Goal: Task Accomplishment & Management: Manage account settings

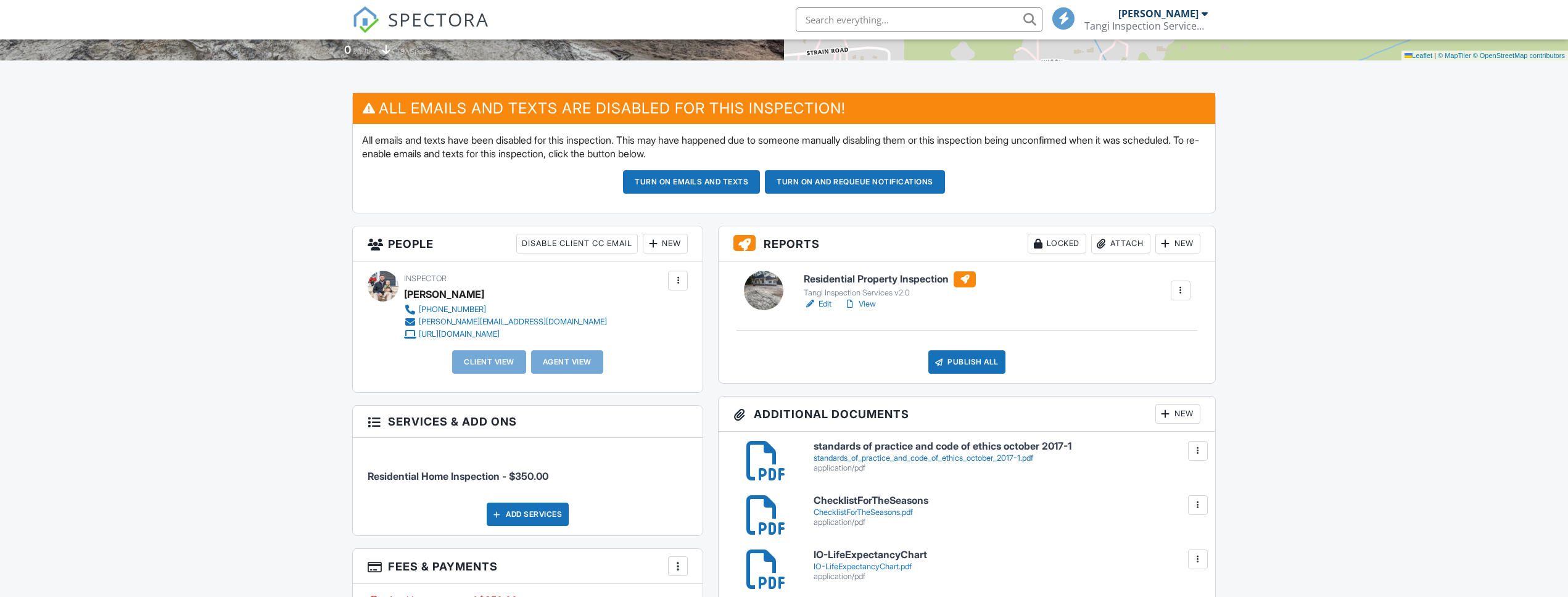
scroll to position [269, 0]
click at [669, 245] on div "New" at bounding box center [666, 244] width 45 height 20
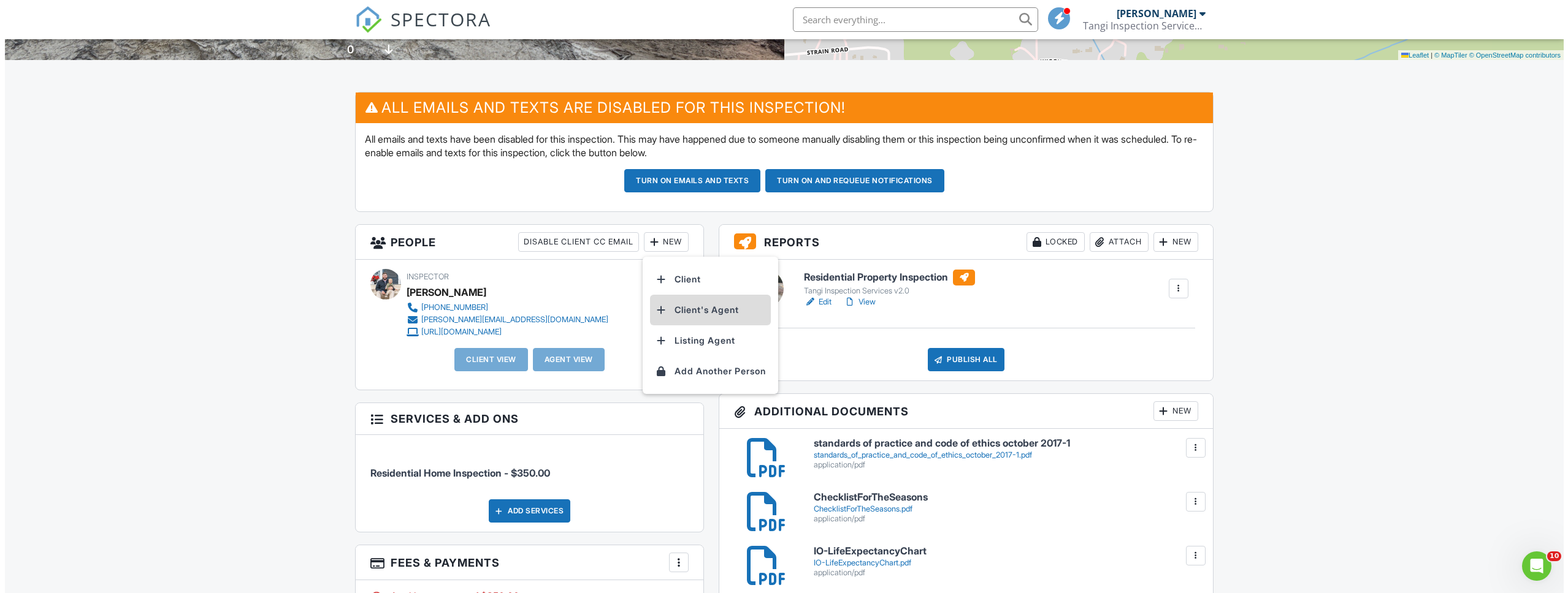
scroll to position [0, 0]
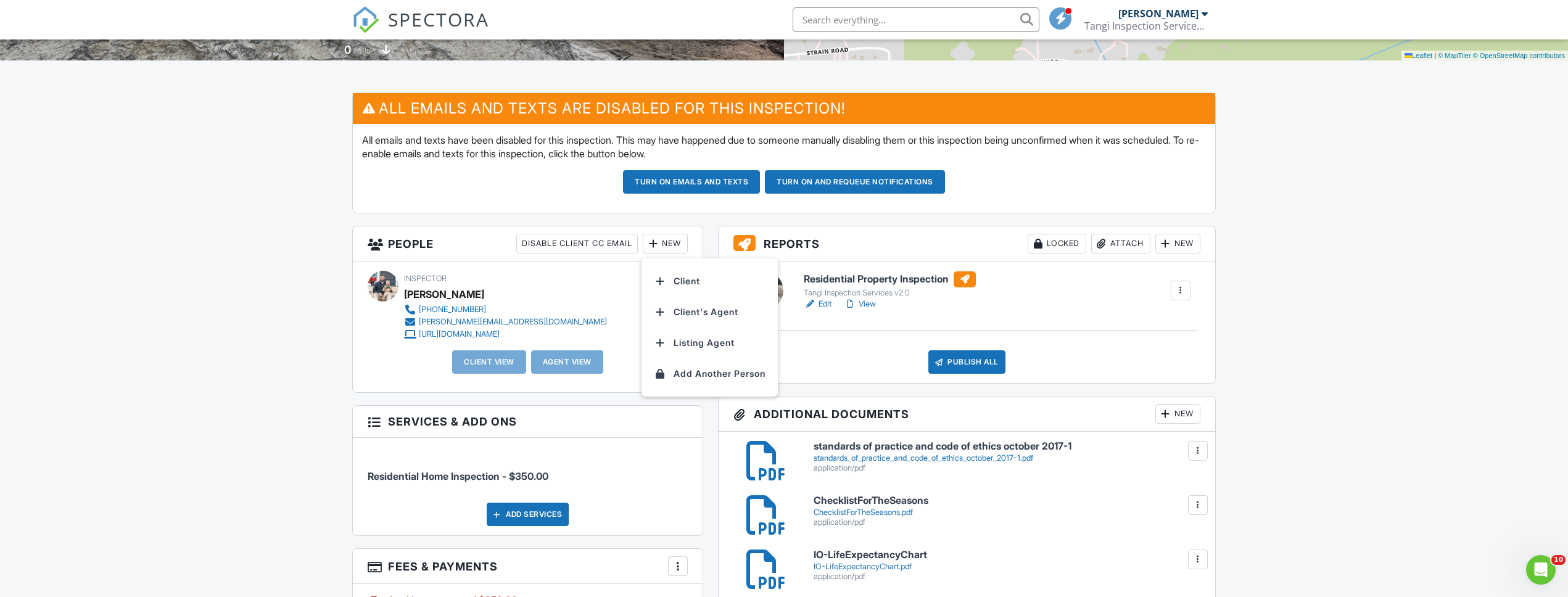
click at [707, 284] on li "Client" at bounding box center [710, 282] width 122 height 31
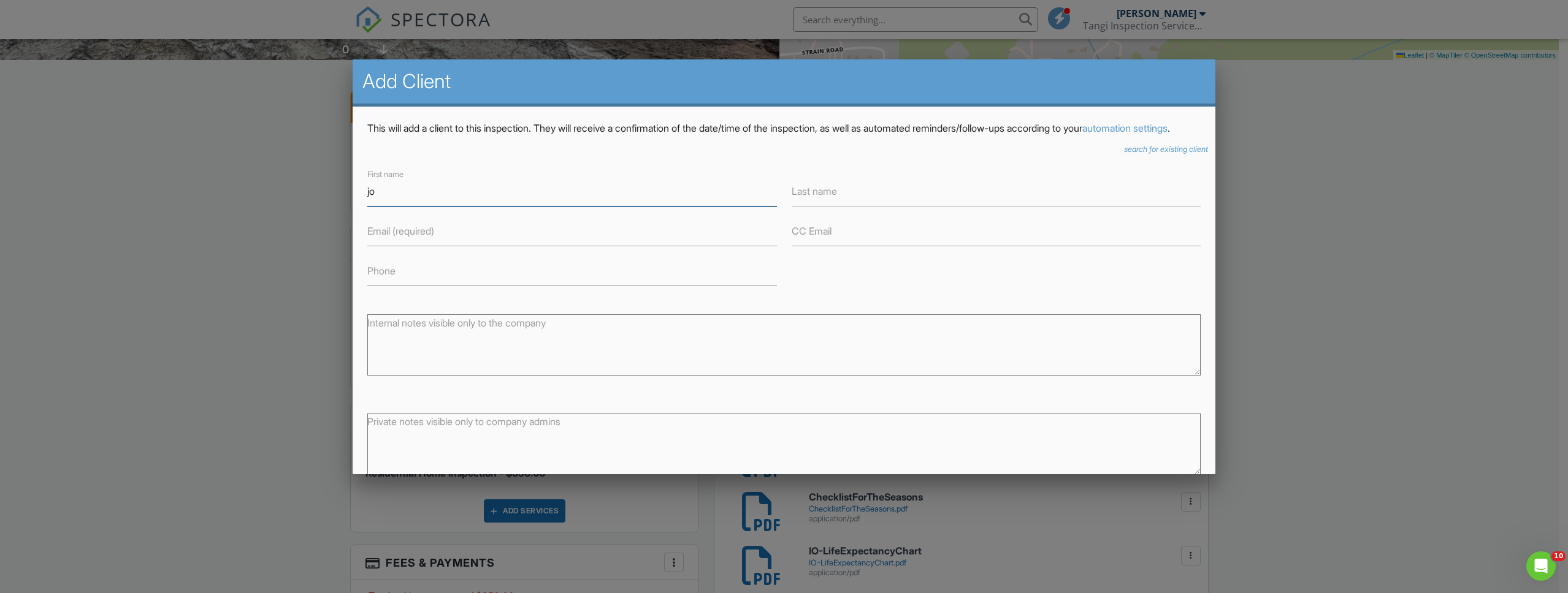
type input "jo"
click at [1124, 154] on icon "search for existing client" at bounding box center [1166, 149] width 84 height 9
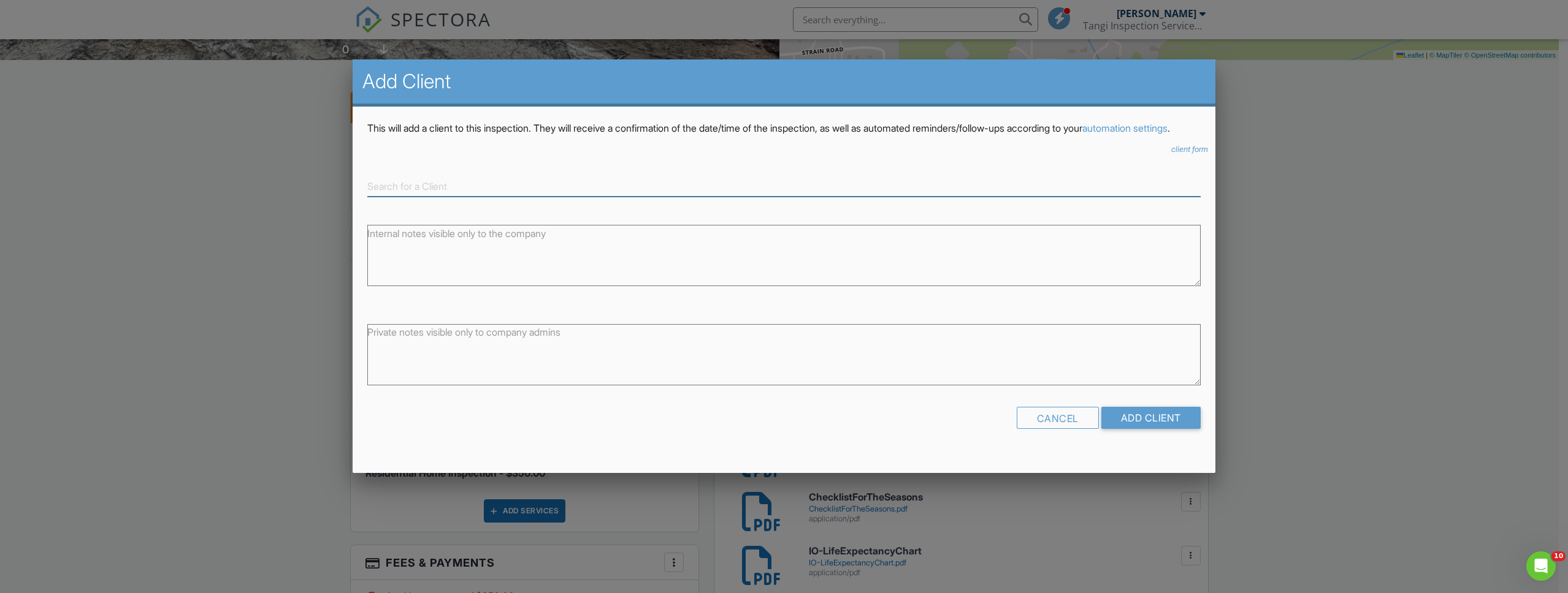
click at [475, 197] on input at bounding box center [784, 186] width 833 height 20
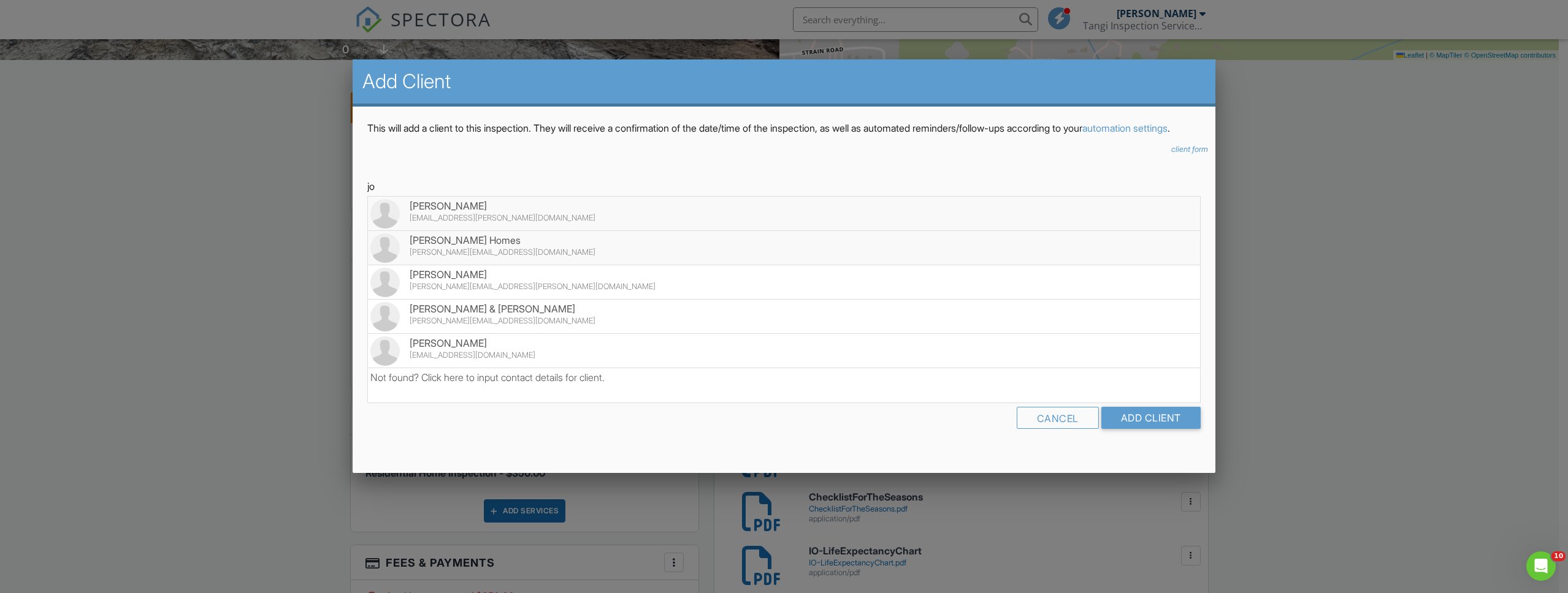
click at [493, 257] on div "[PERSON_NAME][EMAIL_ADDRESS][DOMAIN_NAME]" at bounding box center [784, 252] width 827 height 10
type input "[PERSON_NAME] Homes"
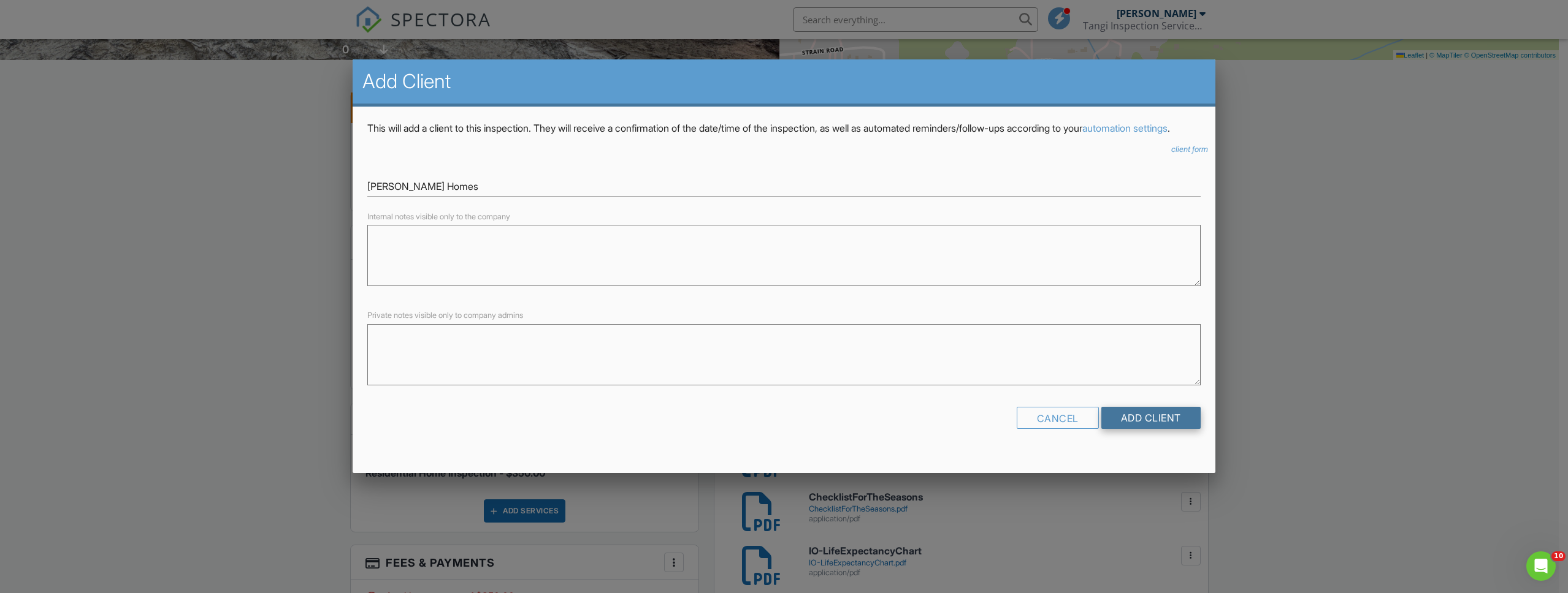
click at [1142, 429] on input "Add Client" at bounding box center [1151, 417] width 99 height 22
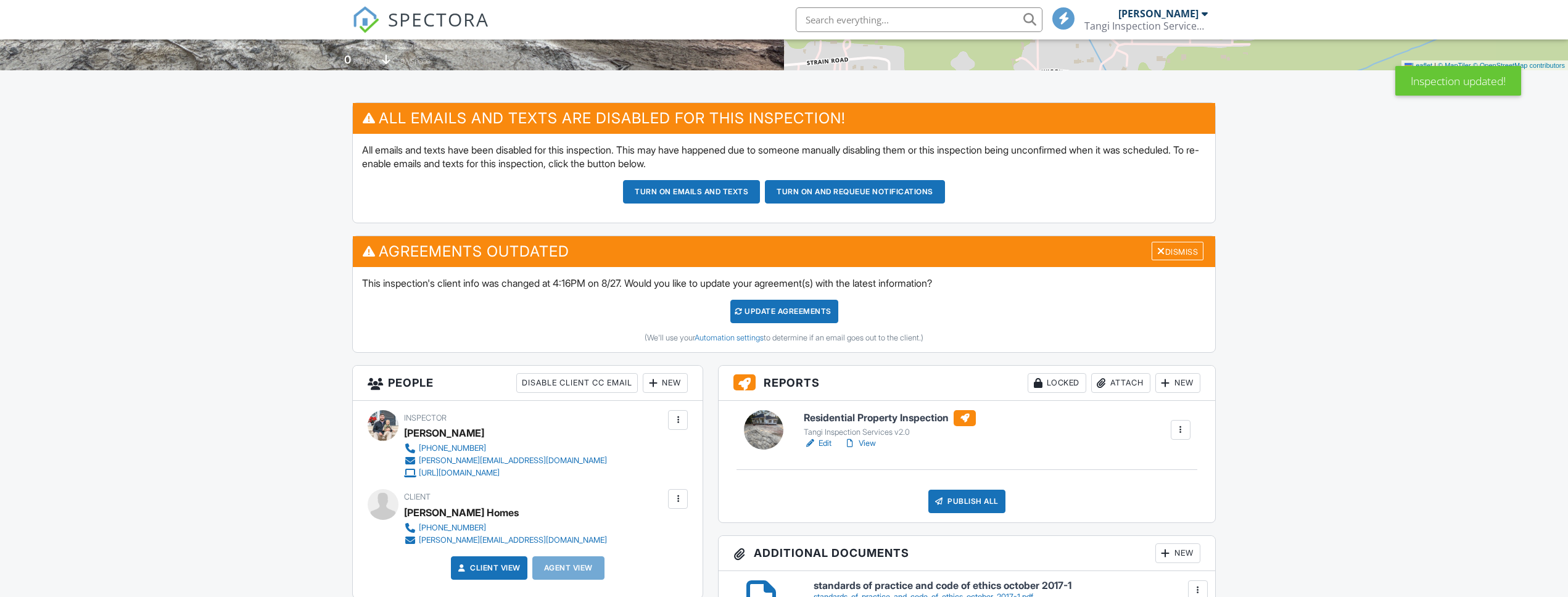
scroll to position [259, 0]
click at [1188, 256] on div "Dismiss" at bounding box center [1178, 251] width 52 height 19
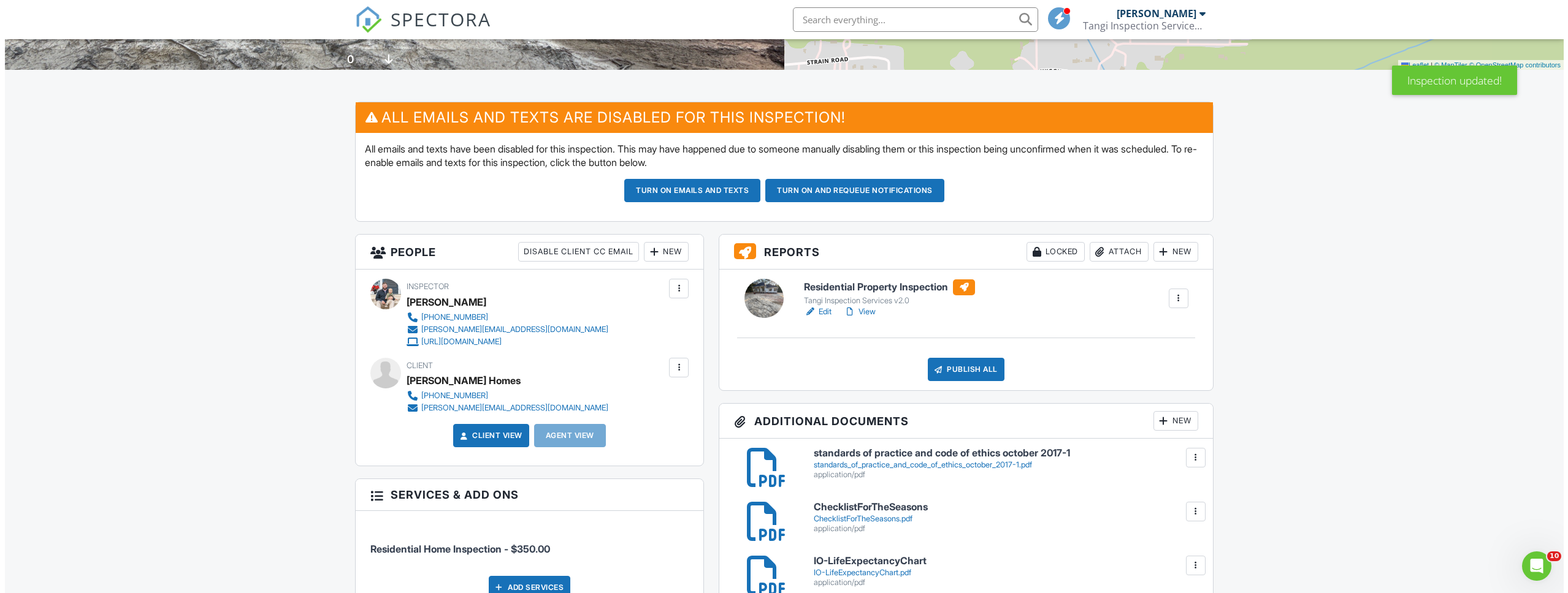
scroll to position [0, 0]
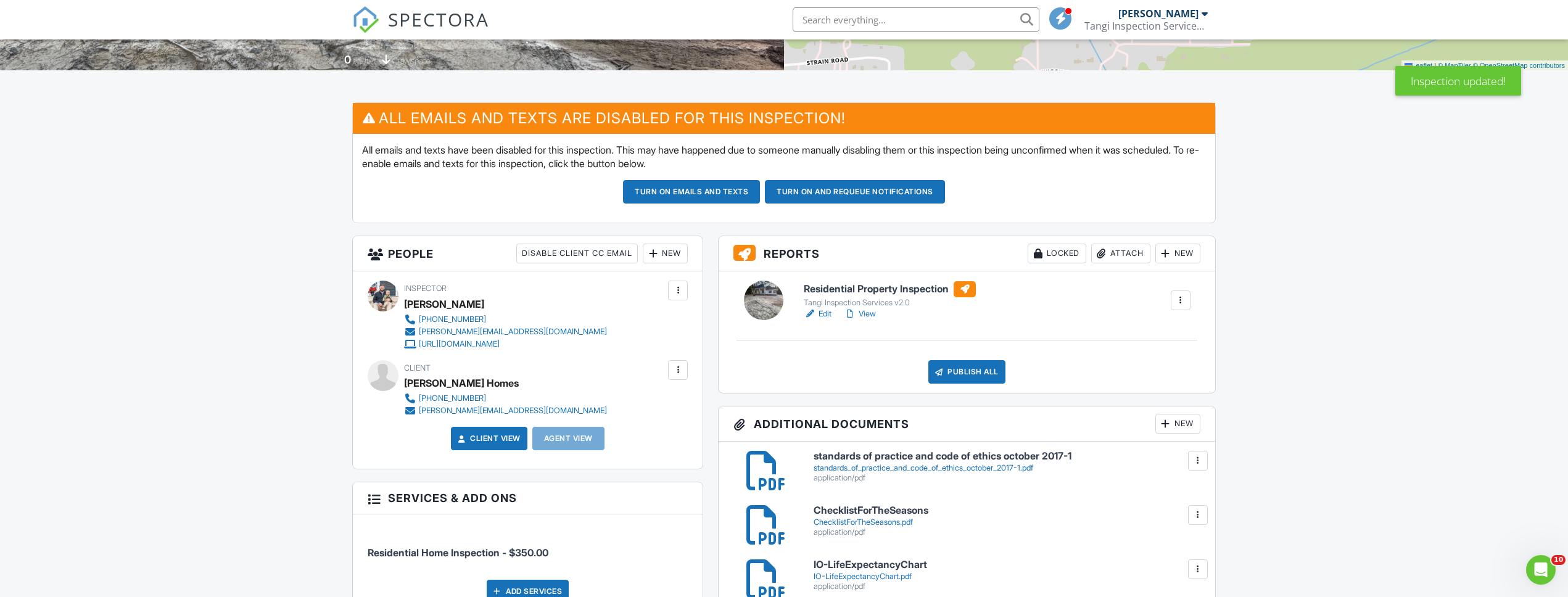
click at [964, 368] on div "Publish All" at bounding box center [967, 371] width 77 height 23
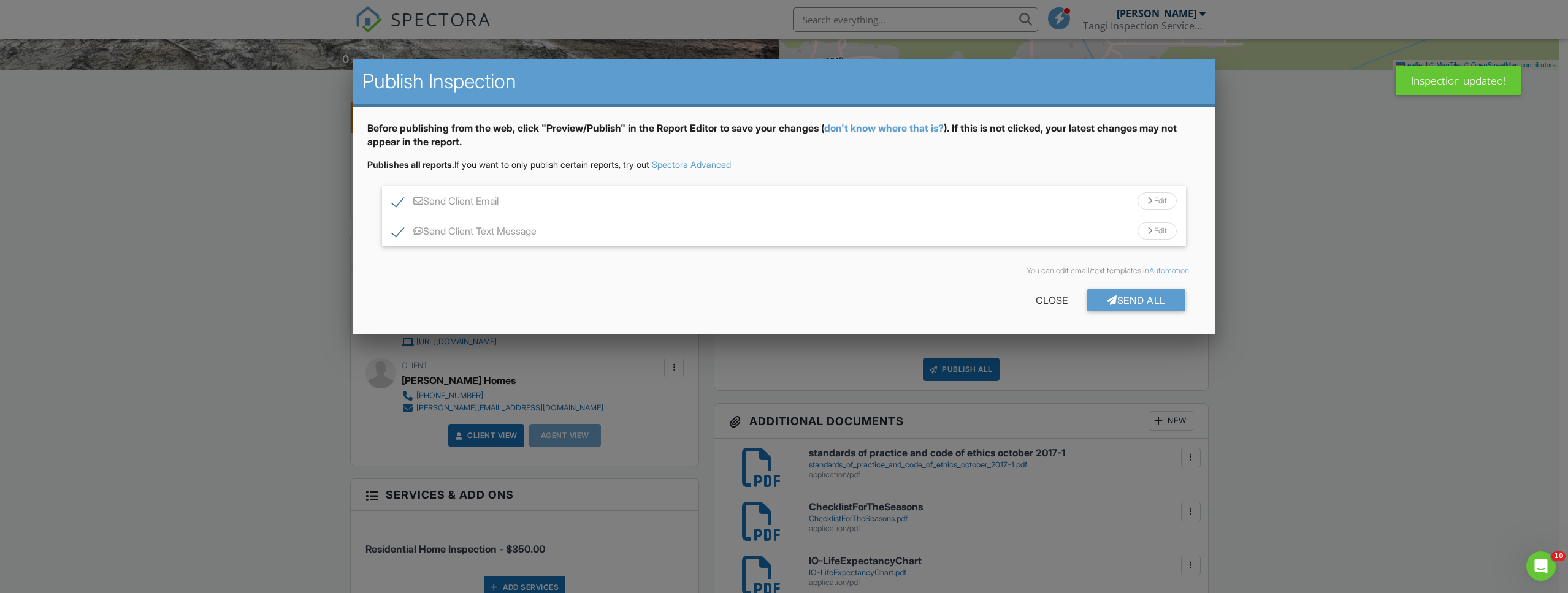
click at [390, 200] on div "Send Client Email Edit" at bounding box center [783, 201] width 803 height 30
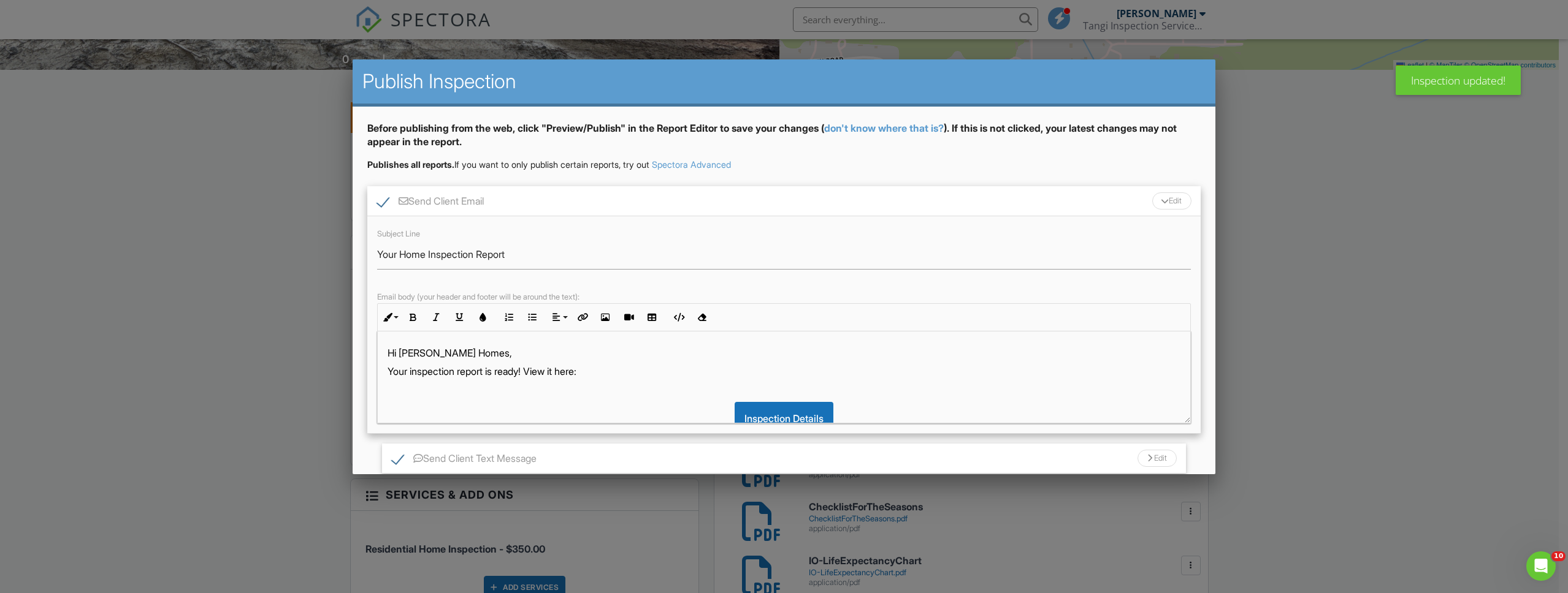
click at [383, 203] on label "Send Client Email" at bounding box center [430, 203] width 107 height 15
checkbox input "false"
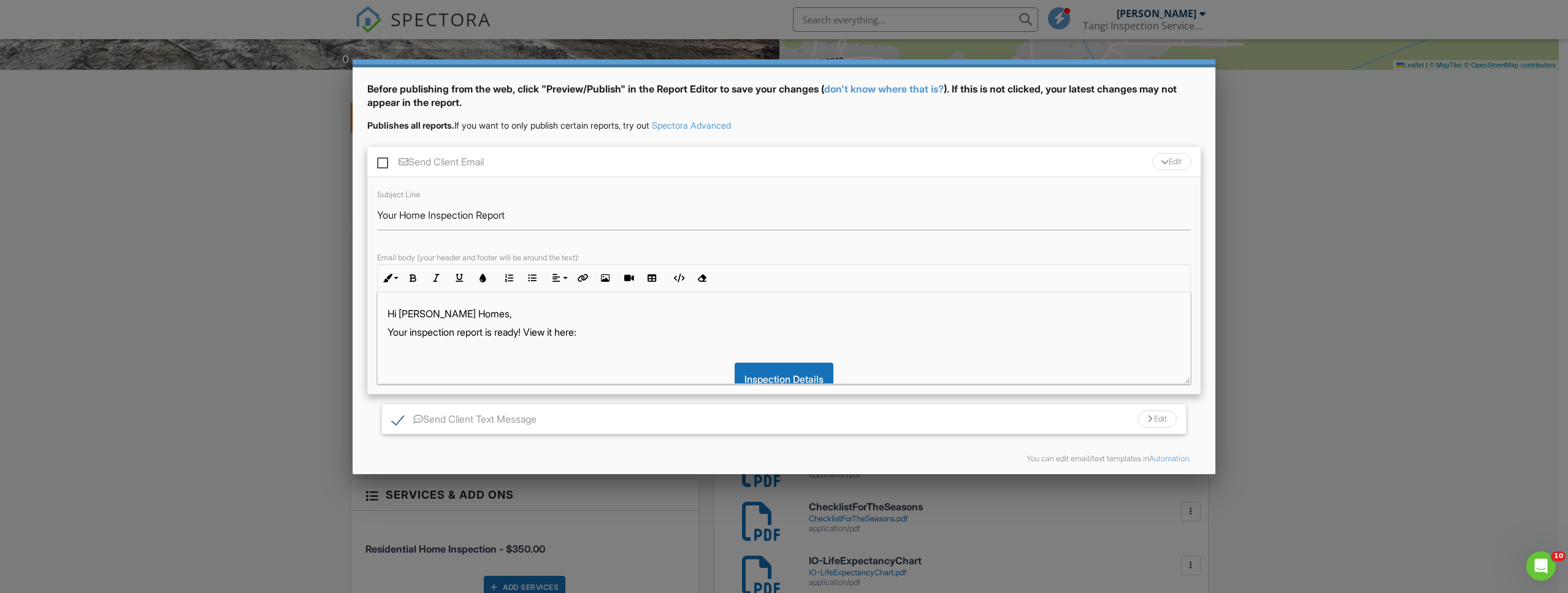
scroll to position [87, 0]
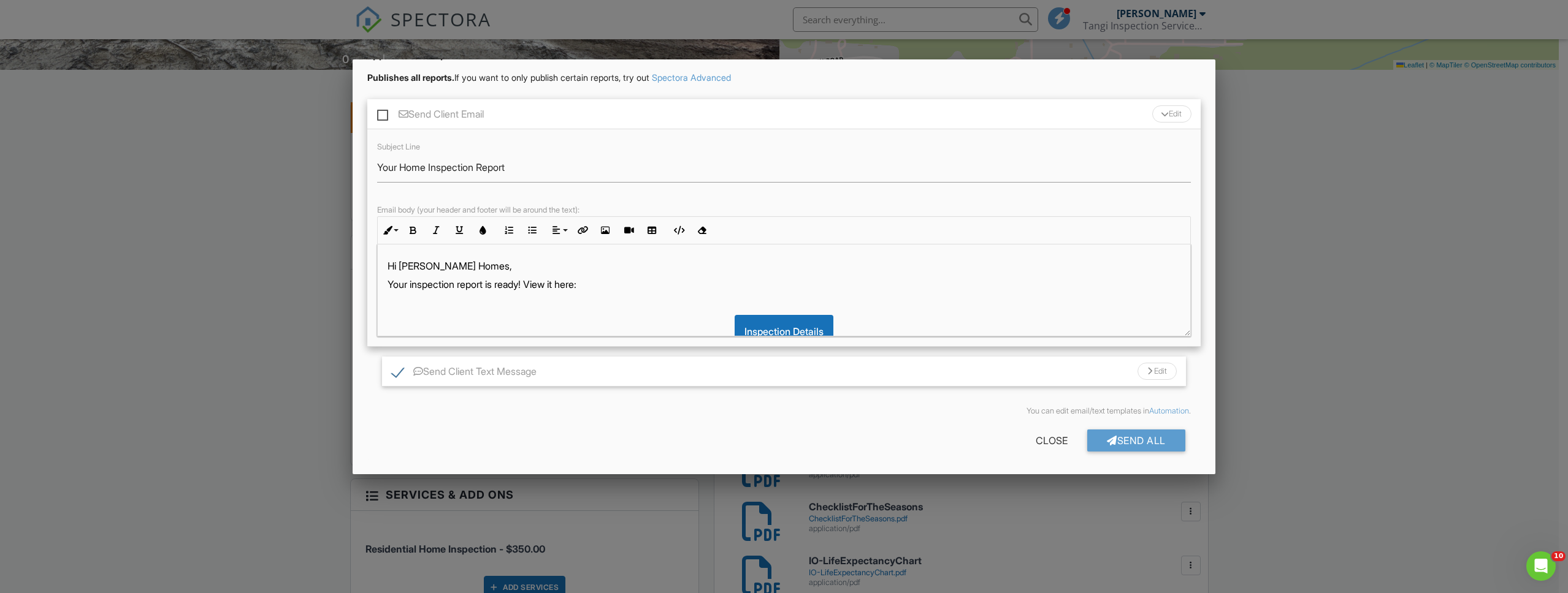
click at [396, 368] on label "Send Client Text Message" at bounding box center [464, 374] width 145 height 15
checkbox input "false"
click at [1115, 447] on div "Send All" at bounding box center [1136, 441] width 98 height 22
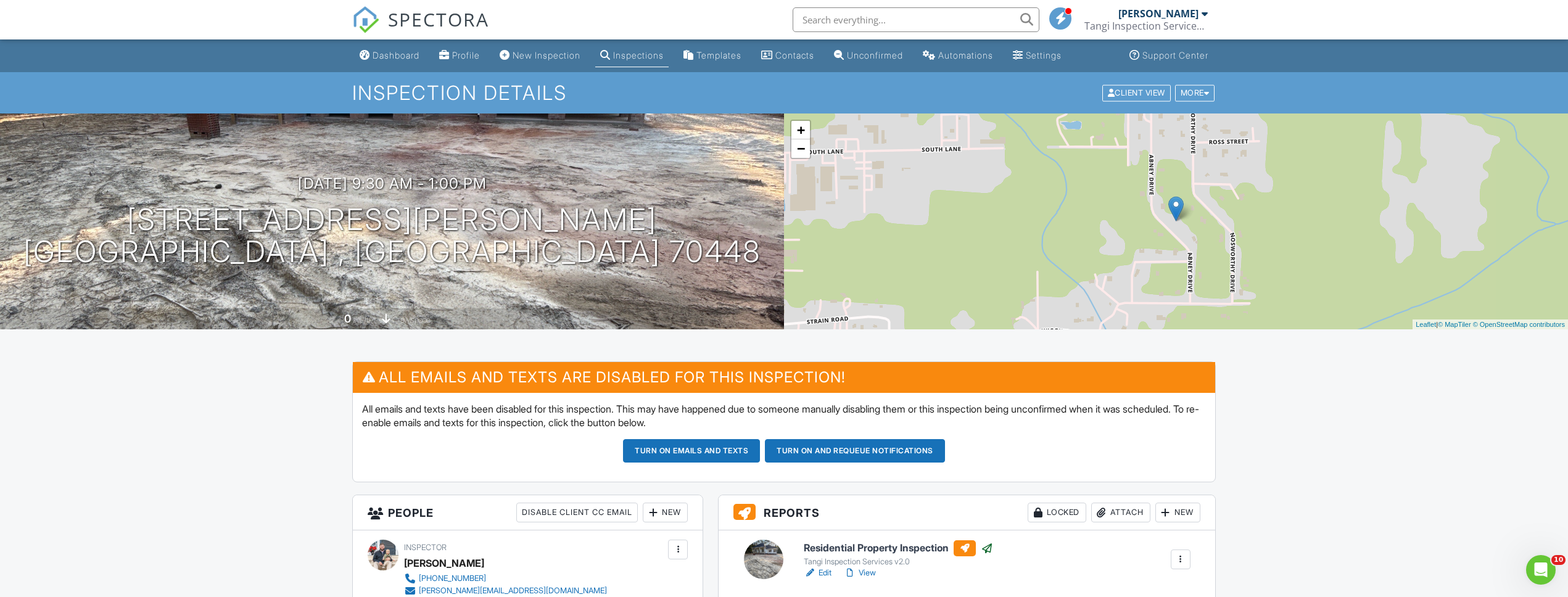
click at [384, 49] on link "Dashboard" at bounding box center [390, 56] width 70 height 23
